Goal: Information Seeking & Learning: Learn about a topic

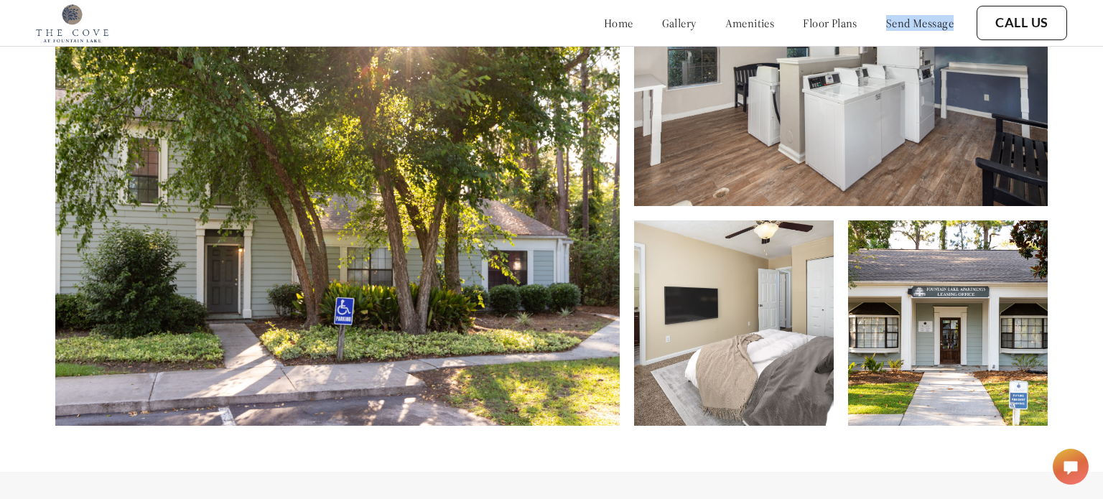
scroll to position [639, 0]
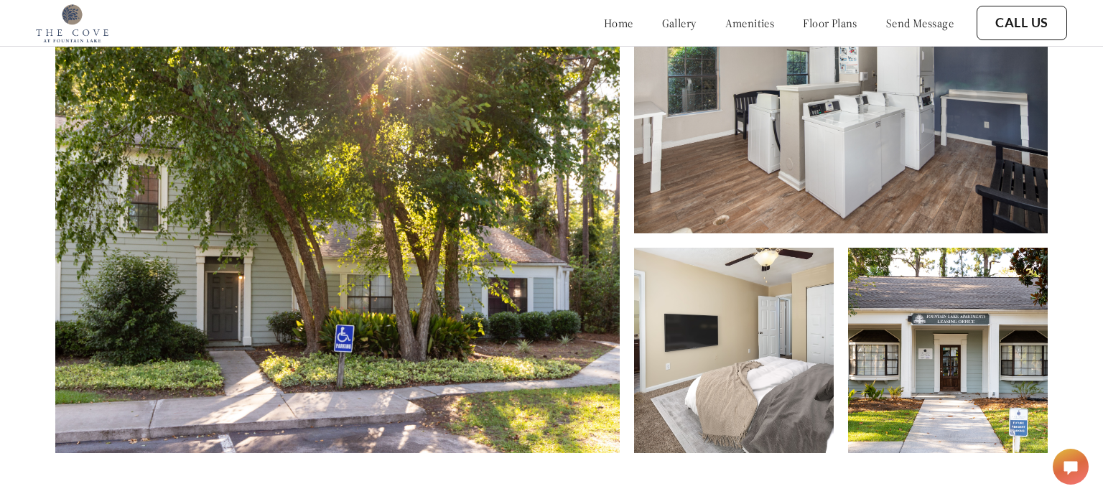
click at [268, 27] on div at bounding box center [165, 23] width 258 height 39
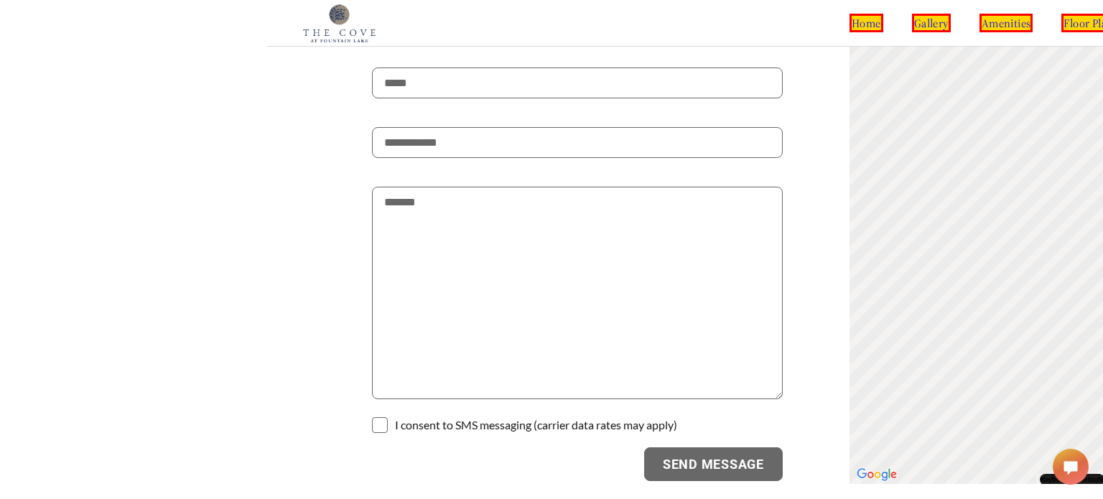
scroll to position [2490, 0]
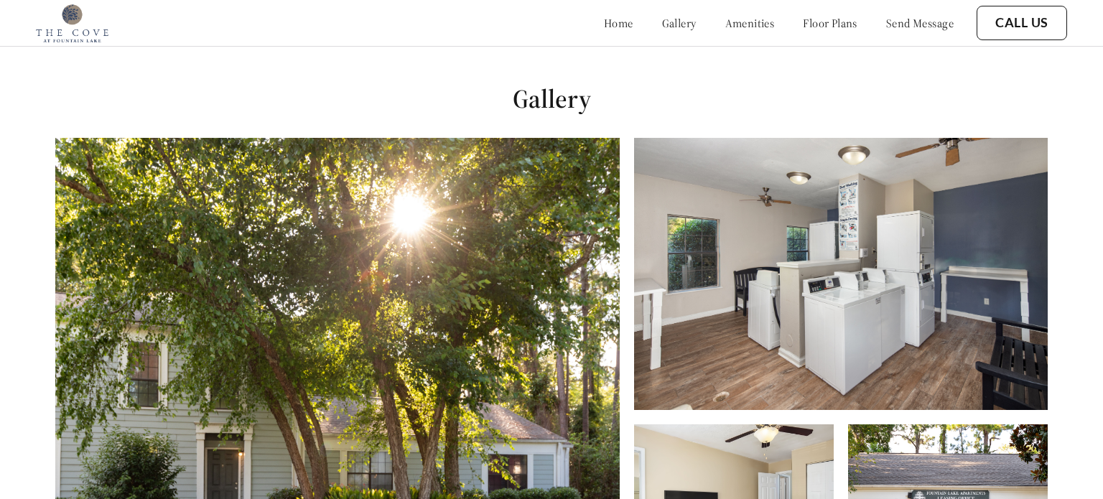
scroll to position [499, 0]
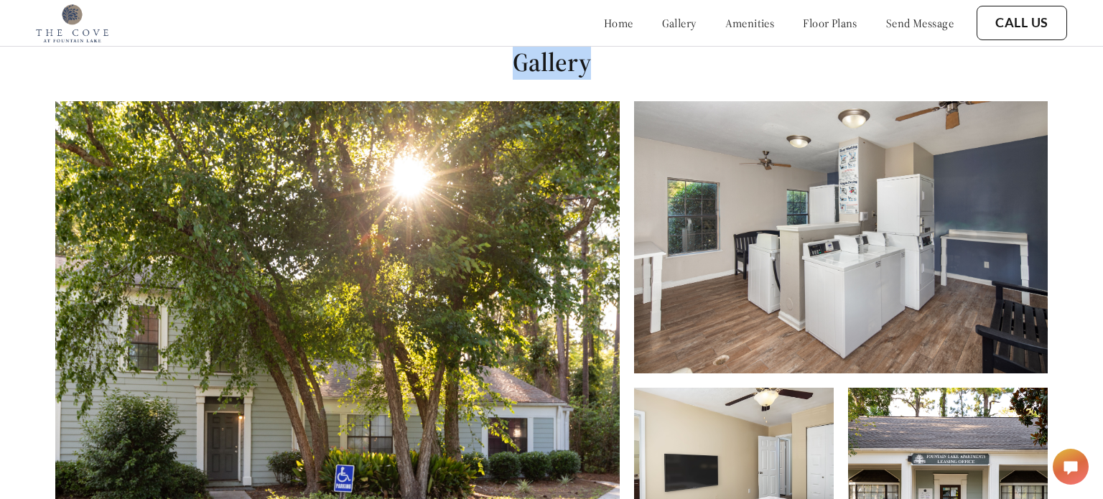
drag, startPoint x: 517, startPoint y: 73, endPoint x: 634, endPoint y: 71, distance: 116.4
click at [634, 71] on h1 "Gallery" at bounding box center [551, 62] width 1103 height 32
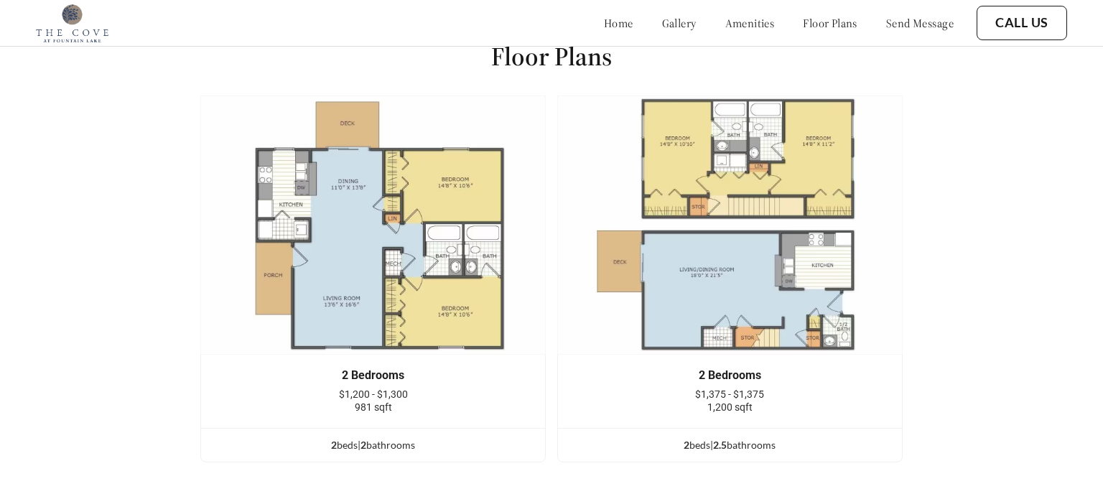
scroll to position [1707, 0]
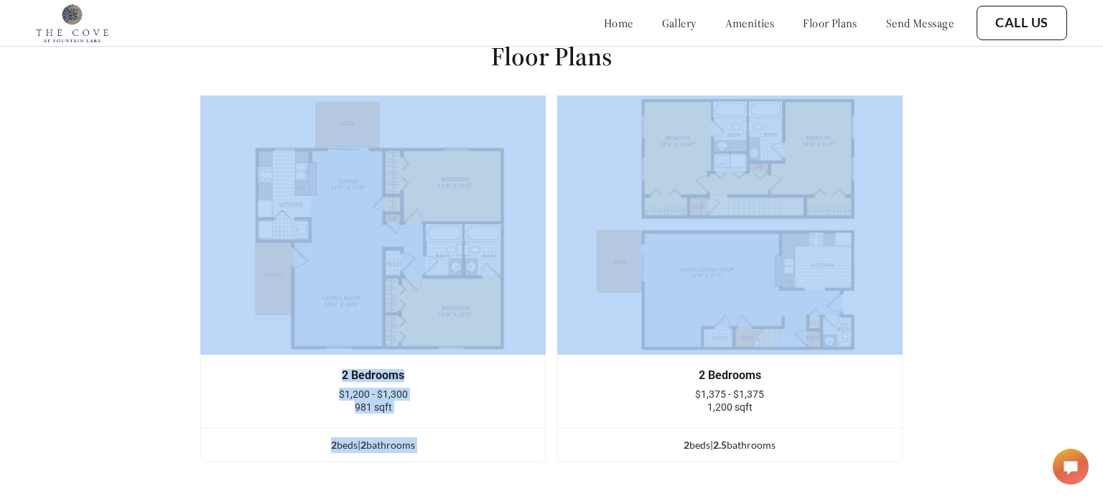
drag, startPoint x: 391, startPoint y: 73, endPoint x: 643, endPoint y: 54, distance: 252.8
click at [705, 53] on div "Floor Plans 2 Bedrooms $1,200 - $1,300 981 sqft 2 bed s | 2 bathroom s 2 Bedroo…" at bounding box center [551, 257] width 1103 height 514
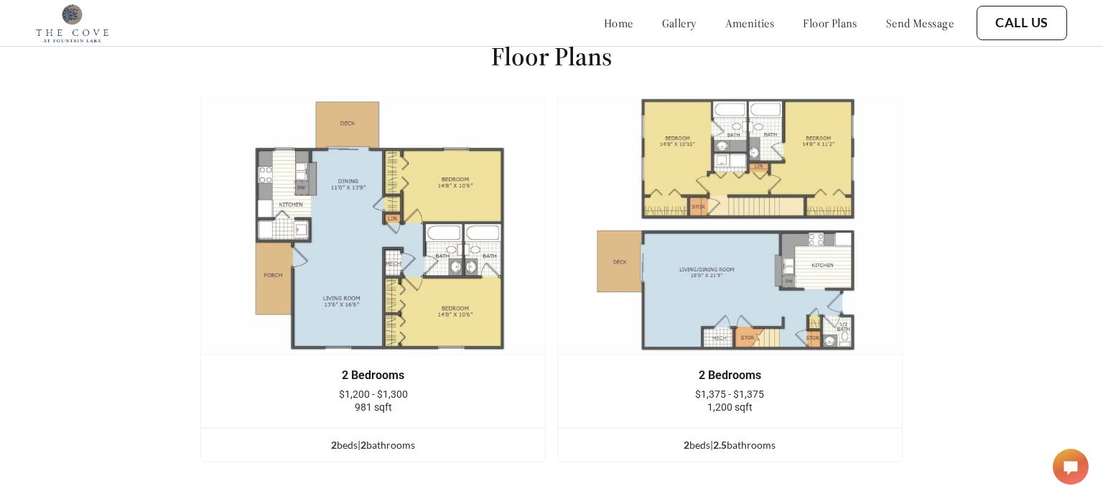
click at [596, 62] on h1 "Floor Plans" at bounding box center [551, 56] width 121 height 32
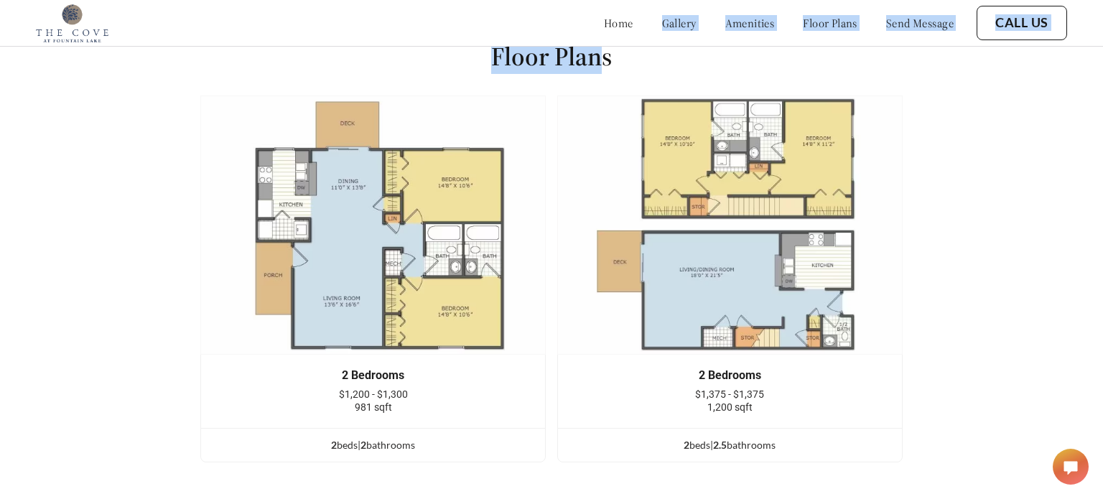
drag, startPoint x: 623, startPoint y: 45, endPoint x: 662, endPoint y: 50, distance: 39.7
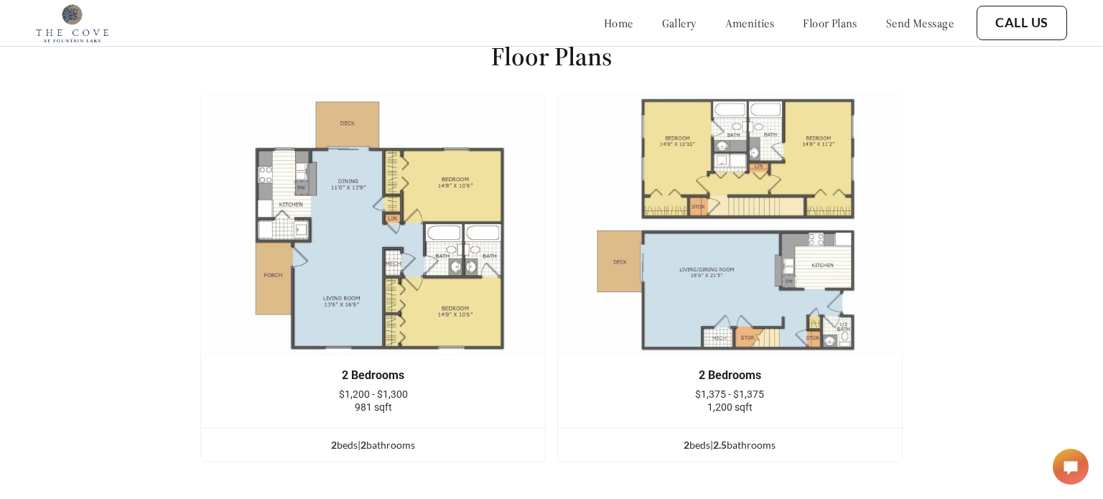
drag, startPoint x: 675, startPoint y: 48, endPoint x: 666, endPoint y: 53, distance: 10.0
click at [673, 50] on div "Floor Plans 2 Bedrooms $1,200 - $1,300 981 sqft 2 bed s | 2 bathroom s 2 Bedroo…" at bounding box center [551, 257] width 1103 height 514
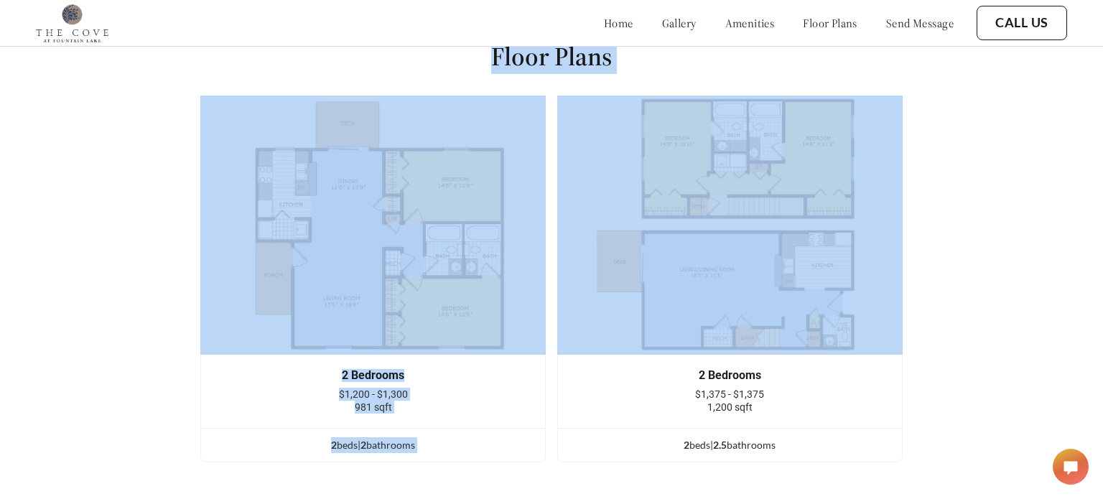
drag, startPoint x: 659, startPoint y: 55, endPoint x: 475, endPoint y: 50, distance: 184.7
click at [475, 50] on div "Floor Plans 2 Bedrooms $1,200 - $1,300 981 sqft 2 bed s | 2 bathroom s 2 Bedroo…" at bounding box center [551, 257] width 1103 height 514
click at [472, 49] on div "Floor Plans 2 Bedrooms $1,200 - $1,300 981 sqft 2 bed s | 2 bathroom s 2 Bedroo…" at bounding box center [551, 257] width 1103 height 514
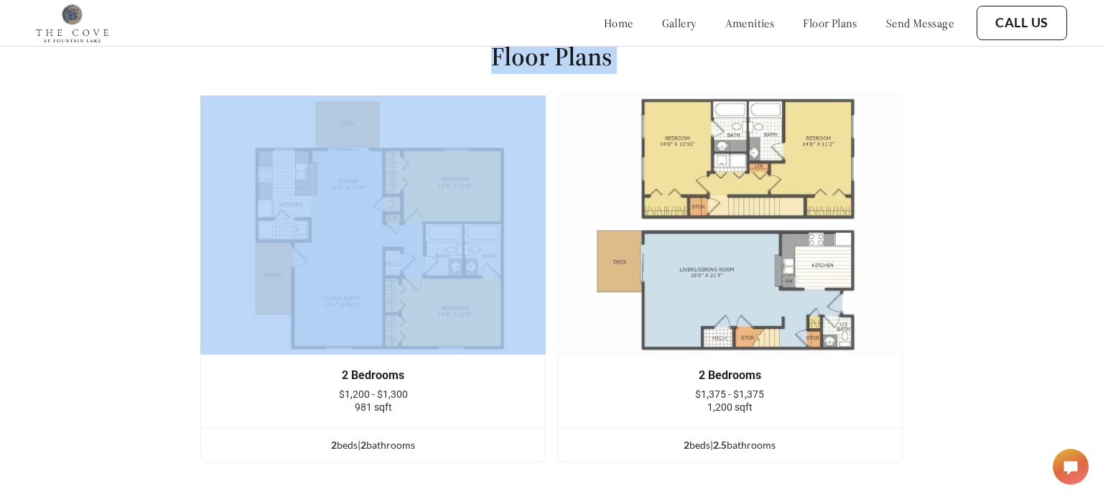
drag, startPoint x: 472, startPoint y: 50, endPoint x: 647, endPoint y: 50, distance: 174.6
click at [647, 50] on div "Floor Plans 2 Bedrooms $1,200 - $1,300 981 sqft 2 bed s | 2 bathroom s 2 Bedroo…" at bounding box center [551, 257] width 1103 height 514
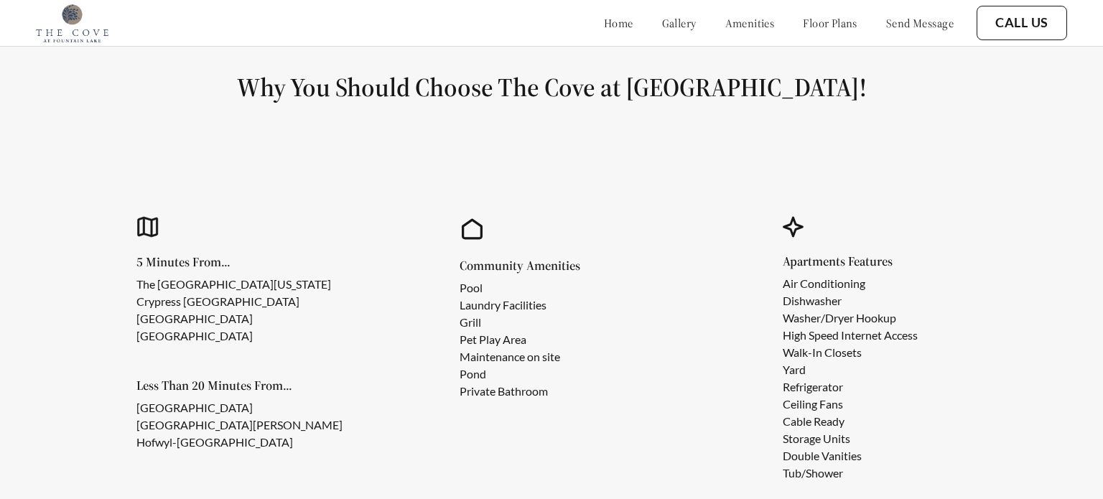
scroll to position [1139, 0]
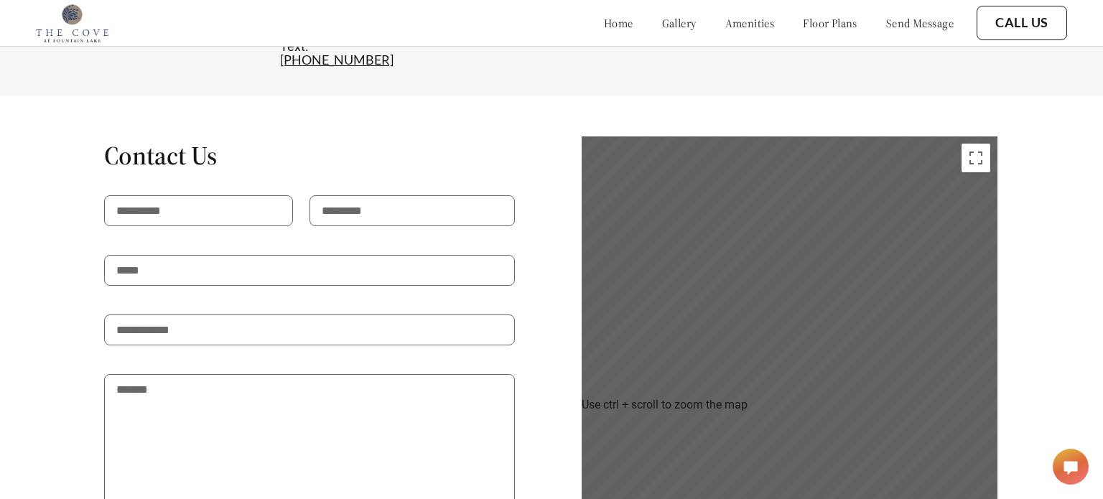
scroll to position [2642, 0]
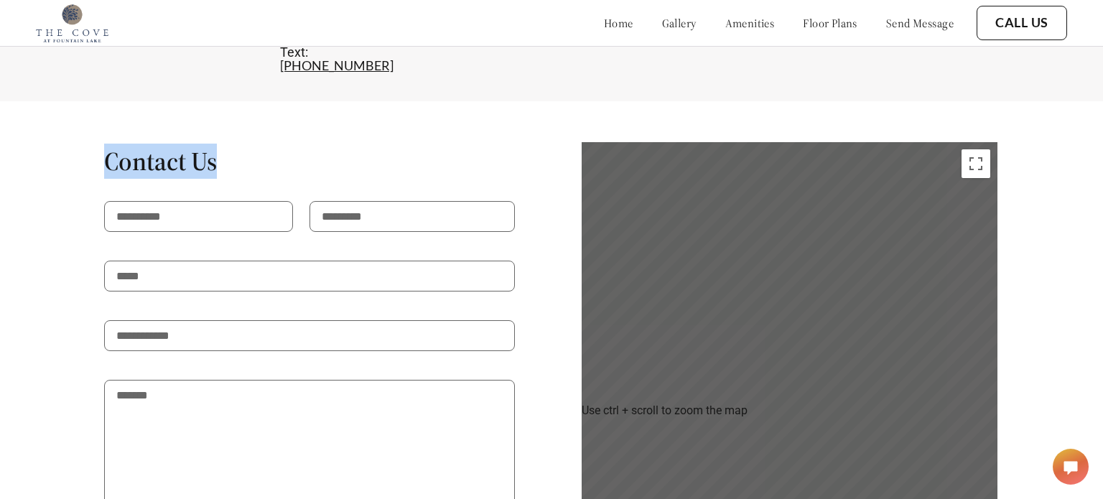
drag, startPoint x: 269, startPoint y: 124, endPoint x: 296, endPoint y: 122, distance: 26.6
click at [296, 142] on div "Contact Us I consent to SMS messaging (carrier data rates may apply) Send Messa…" at bounding box center [551, 410] width 1103 height 537
copy h1 "Contact Us"
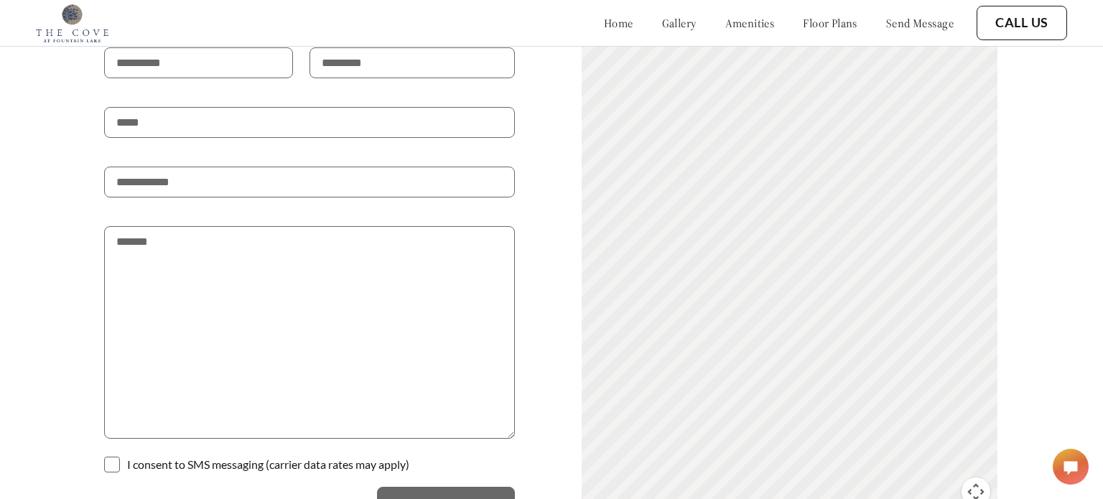
scroll to position [2879, 0]
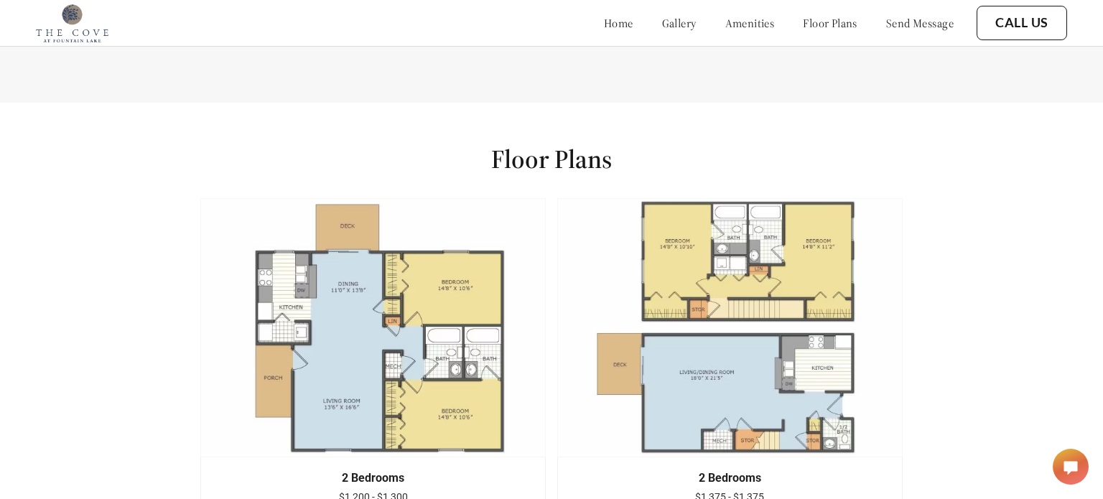
scroll to position [1507, 0]
